Goal: Find specific page/section: Find specific page/section

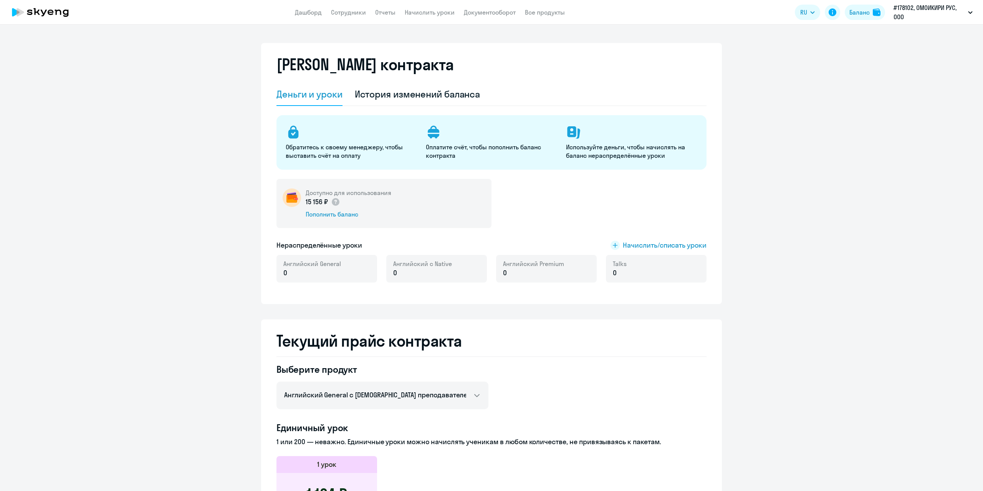
select select "english_adult_not_native_speaker"
click at [353, 11] on link "Сотрудники" at bounding box center [348, 12] width 35 height 8
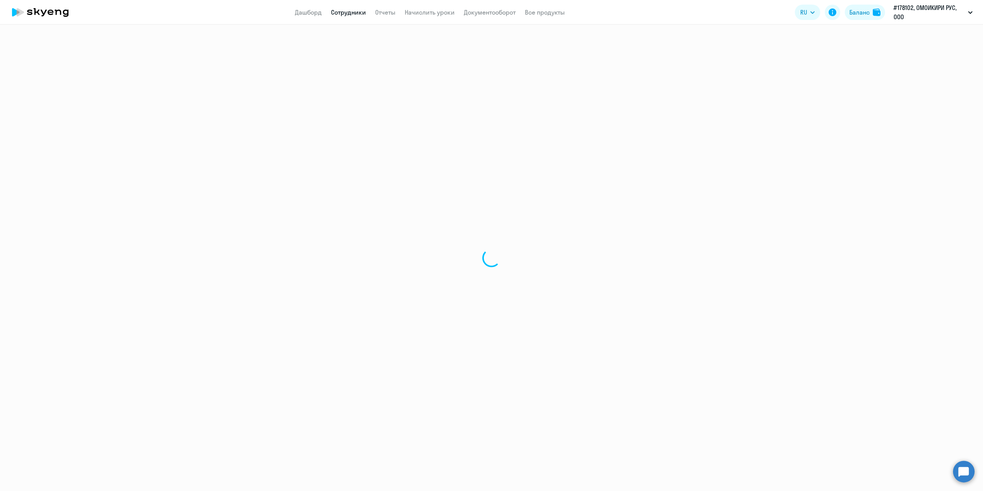
select select "30"
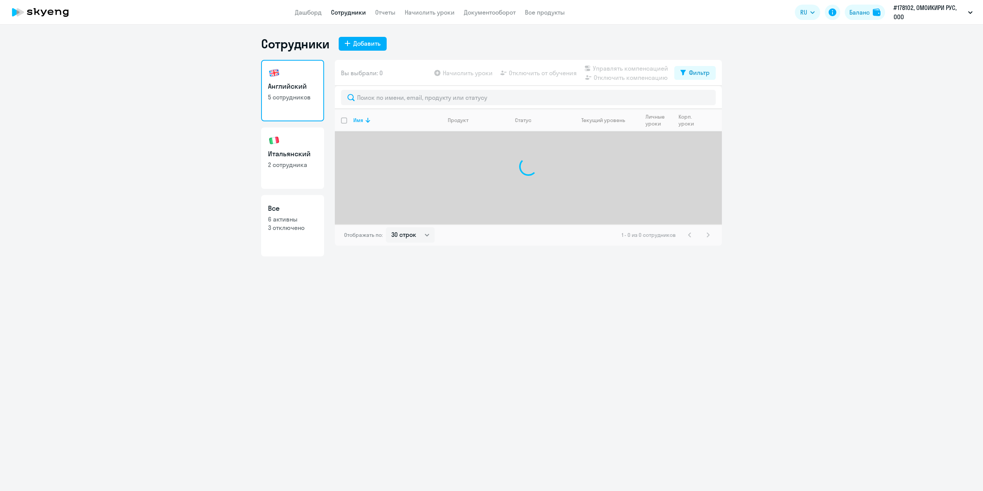
select select "30"
